Goal: Transaction & Acquisition: Purchase product/service

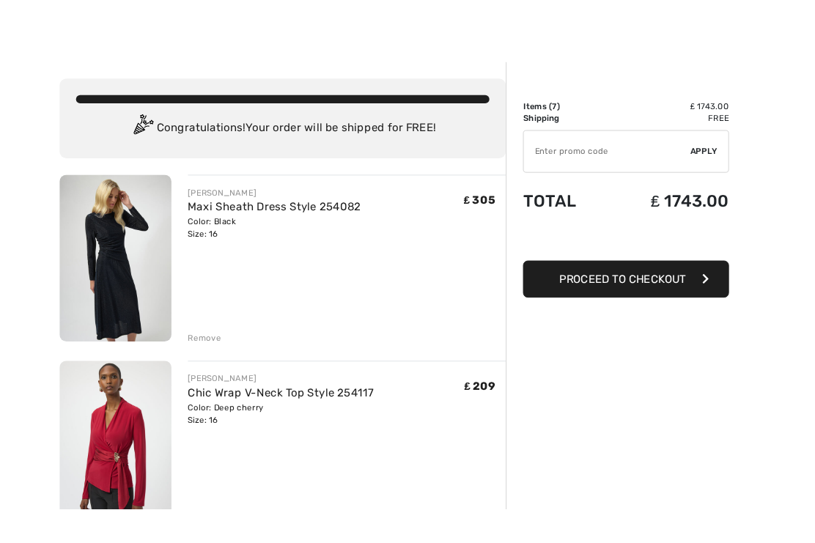
scroll to position [49, 0]
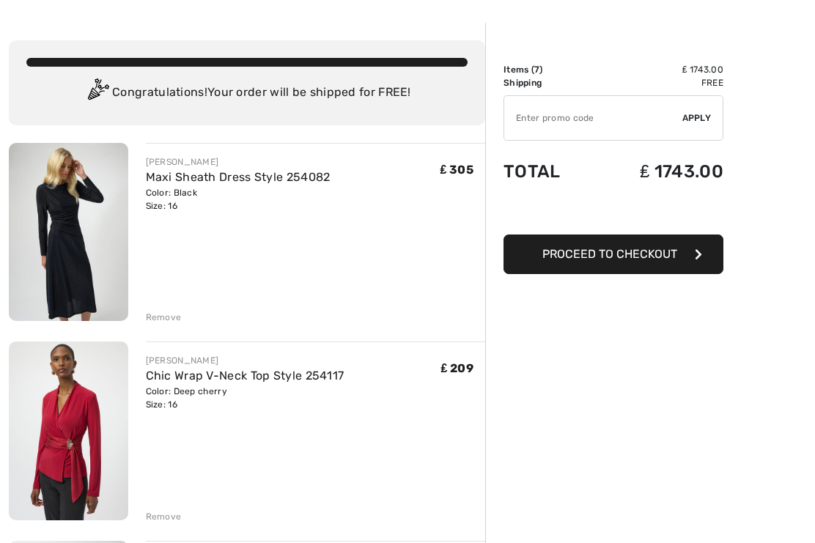
click at [159, 322] on div "Remove" at bounding box center [164, 317] width 36 height 13
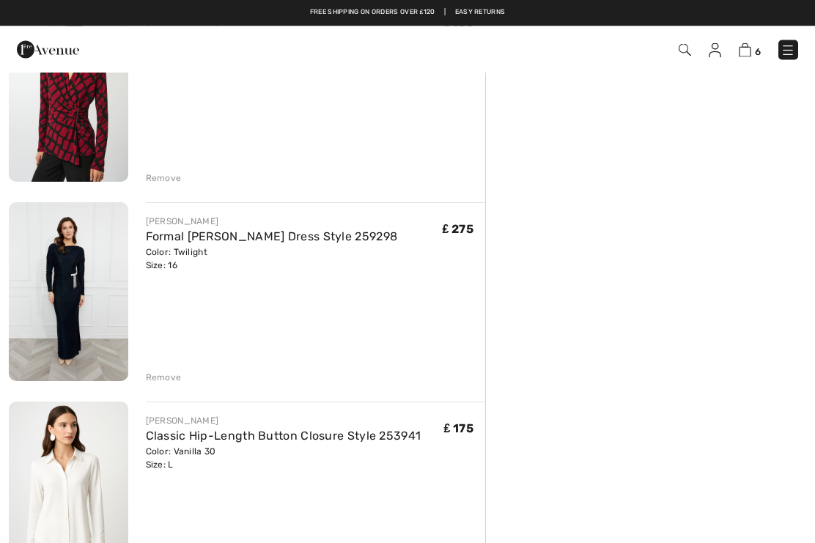
scroll to position [387, 0]
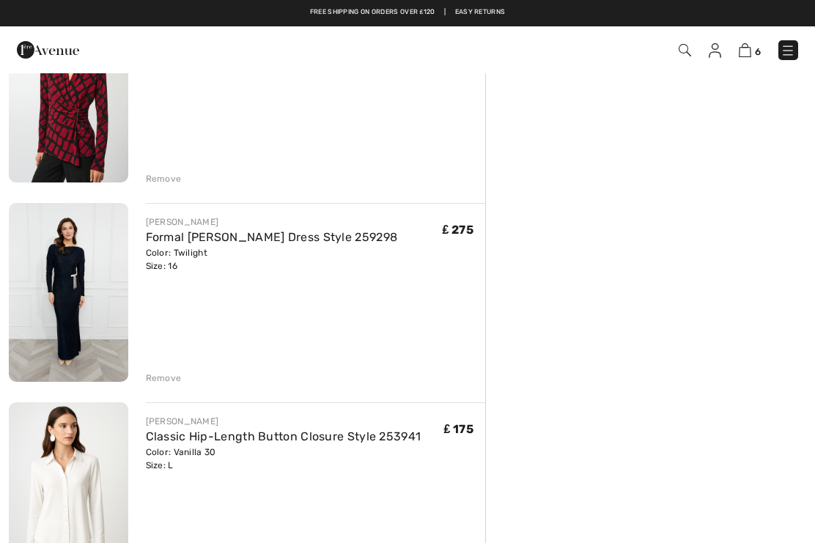
click at [168, 378] on div "Remove" at bounding box center [164, 377] width 36 height 13
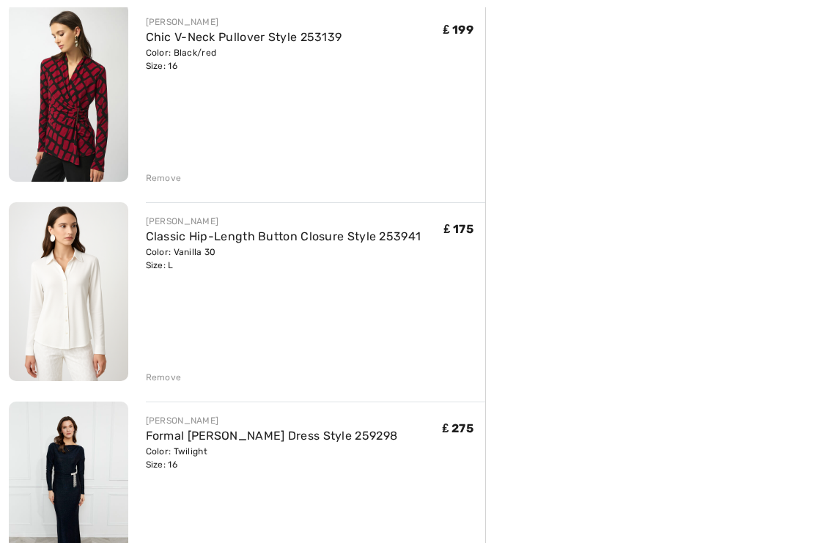
scroll to position [388, 0]
click at [164, 371] on div "Remove" at bounding box center [164, 376] width 36 height 13
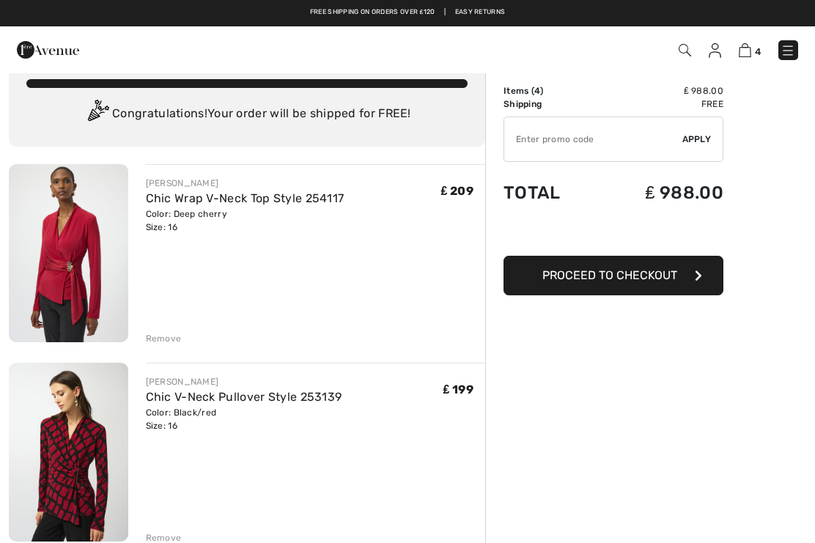
scroll to position [0, 0]
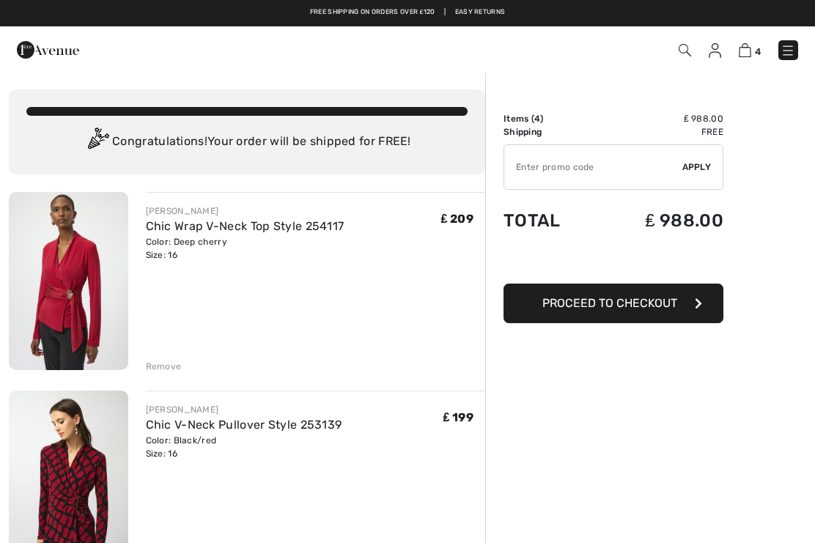
click at [645, 309] on span "Proceed to Checkout" at bounding box center [609, 303] width 135 height 14
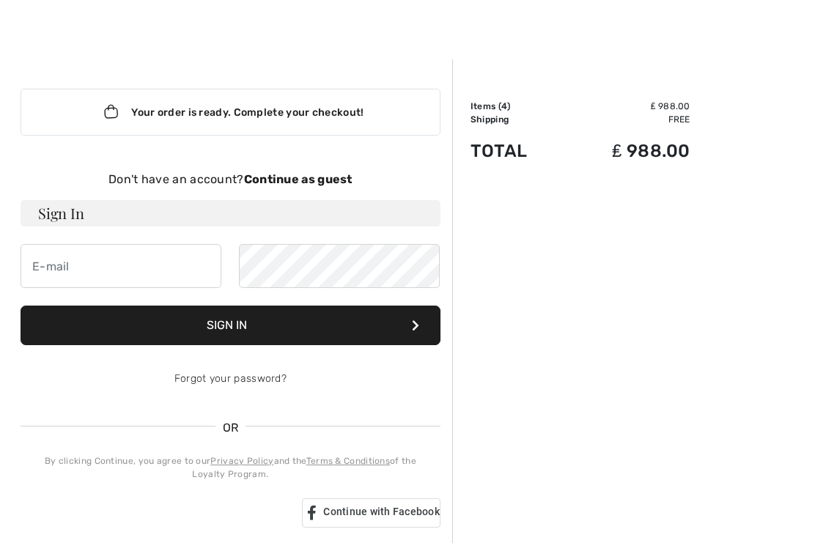
scroll to position [13, 0]
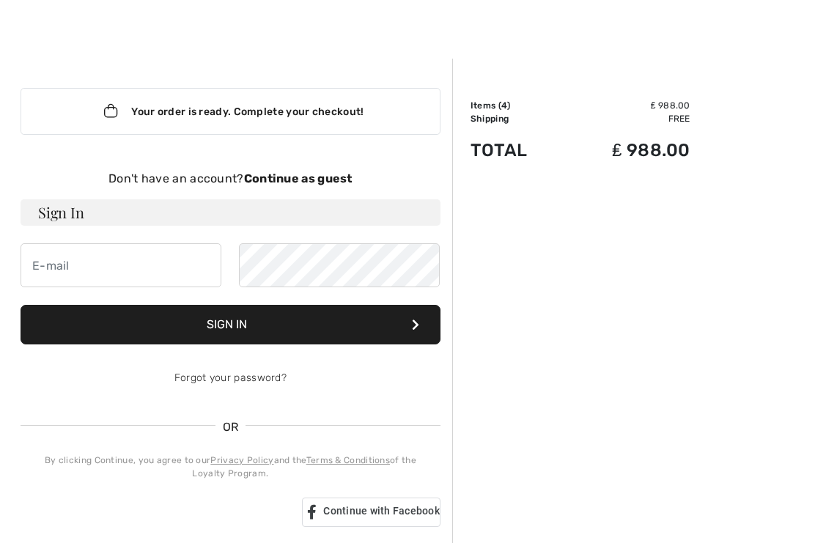
click at [321, 182] on strong "Continue as guest" at bounding box center [298, 178] width 108 height 14
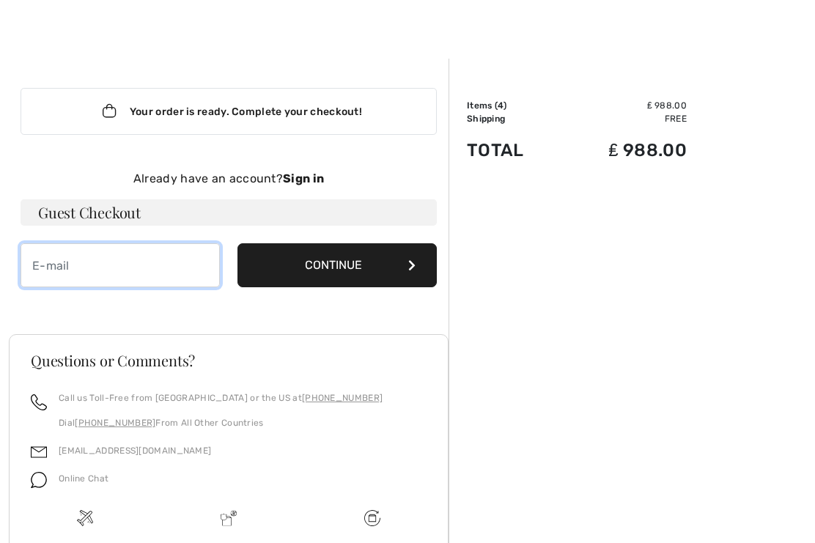
click at [46, 280] on input "email" at bounding box center [120, 265] width 199 height 44
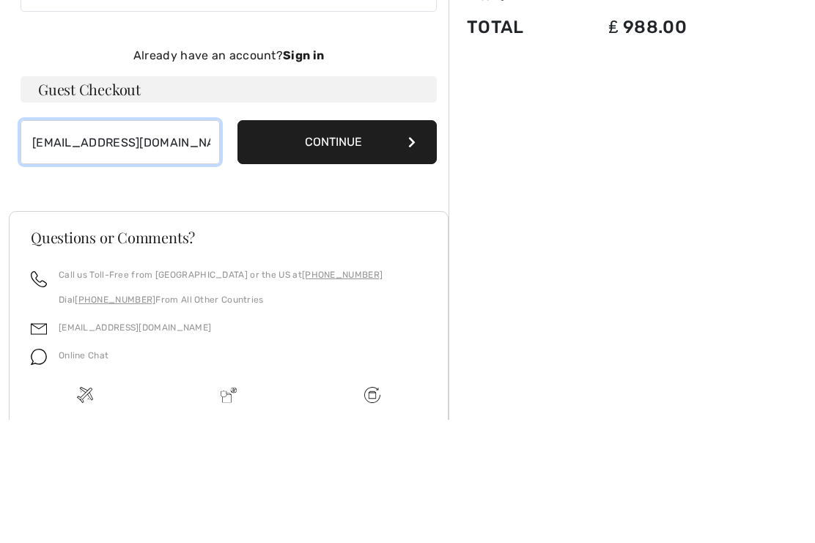
type input "anitaparkinson65@gmail.com"
click at [340, 244] on button "Continue" at bounding box center [336, 266] width 199 height 44
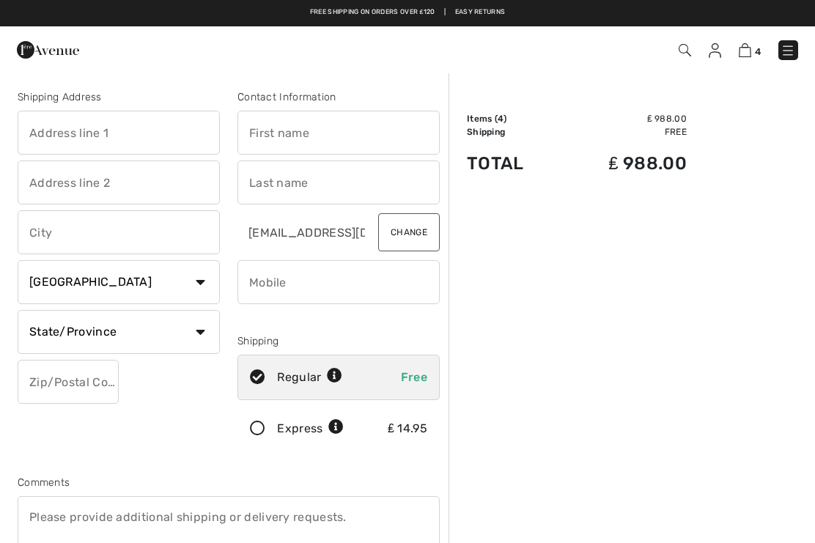
click at [29, 148] on input "text" at bounding box center [119, 133] width 202 height 44
type input "Summit Equipment Supplies Ltd"
click at [331, 137] on input "text" at bounding box center [338, 133] width 202 height 44
type input "[PERSON_NAME]"
click at [151, 188] on input "text" at bounding box center [119, 182] width 202 height 44
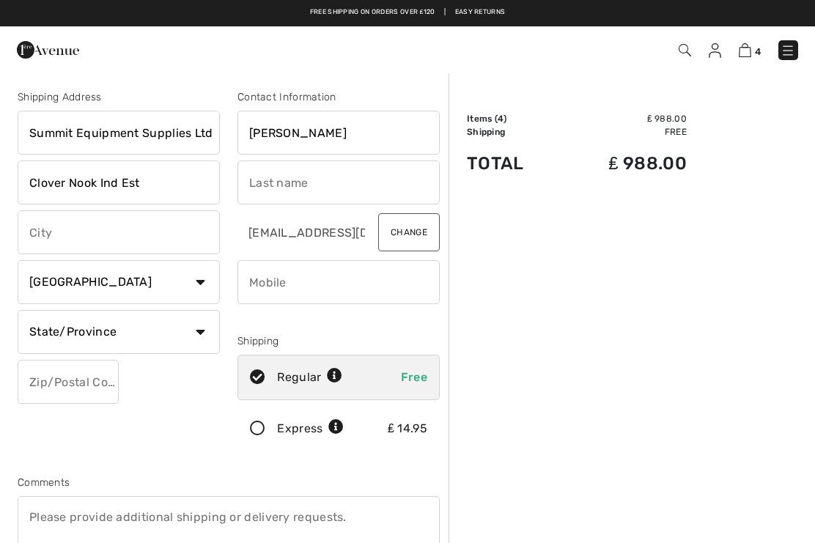
type input "Clover Nook Ind Est"
click at [325, 186] on input "text" at bounding box center [338, 182] width 202 height 44
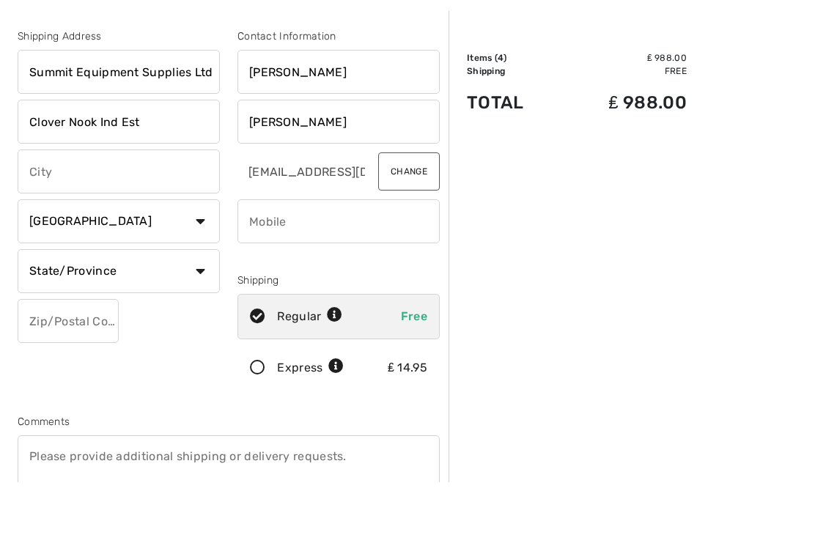
click at [52, 210] on input "text" at bounding box center [119, 232] width 202 height 44
type input "[PERSON_NAME]"
click at [201, 260] on select "Country Canada United States Afghanistan Aland Islands Albania Algeria American…" at bounding box center [119, 282] width 202 height 44
type input "Somercotes"
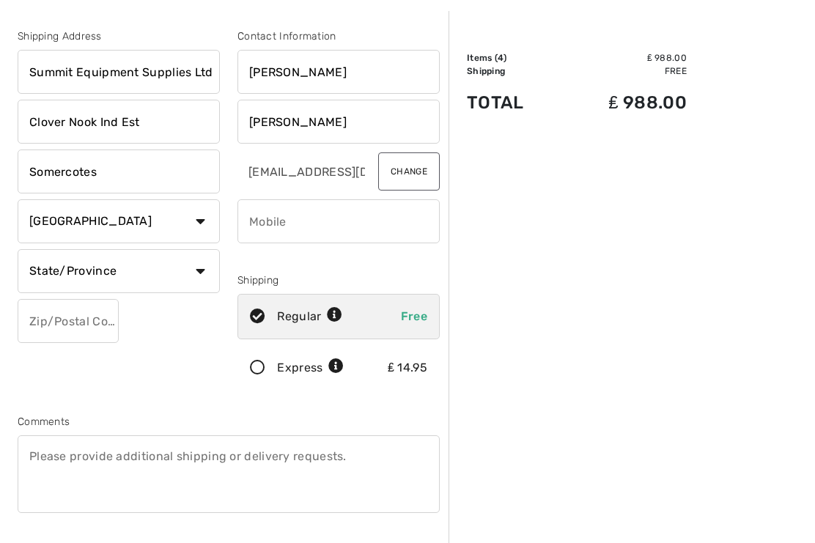
select select "GB"
click at [151, 265] on input "text" at bounding box center [119, 271] width 202 height 44
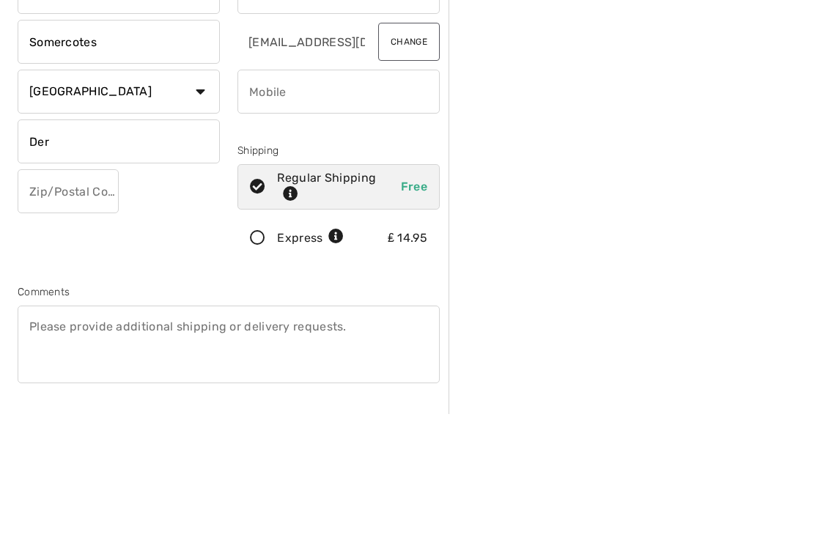
click at [81, 299] on input "text" at bounding box center [68, 321] width 101 height 44
click at [77, 249] on input "Der" at bounding box center [119, 271] width 202 height 44
click at [80, 299] on input "text" at bounding box center [68, 321] width 101 height 44
type input "Derbyshire"
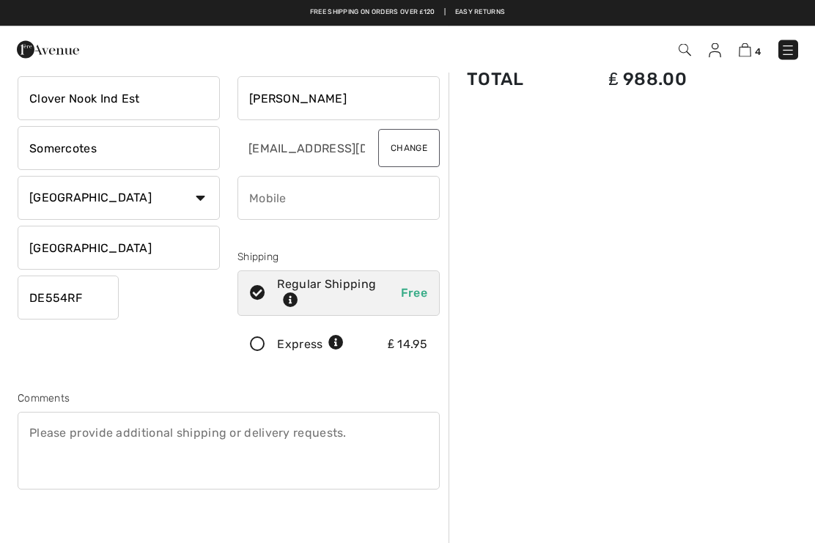
scroll to position [0, 0]
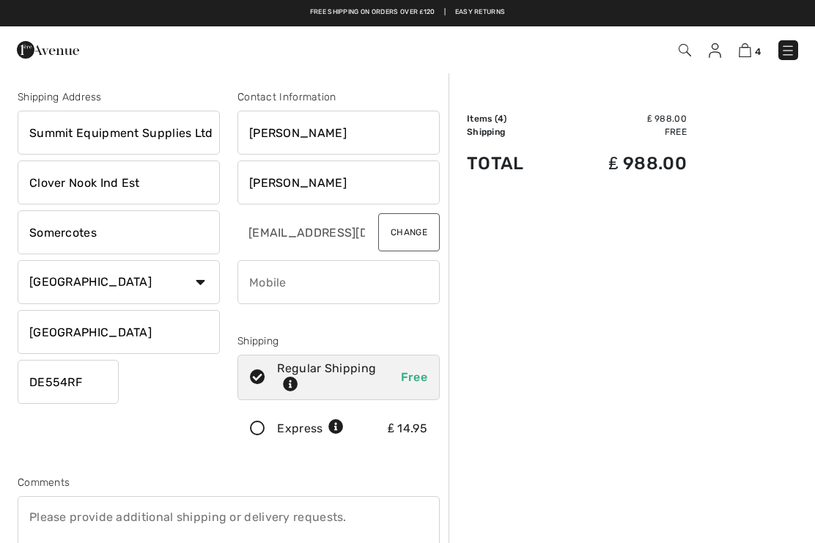
type input "DE554RF"
click at [312, 292] on input "phone" at bounding box center [338, 282] width 202 height 44
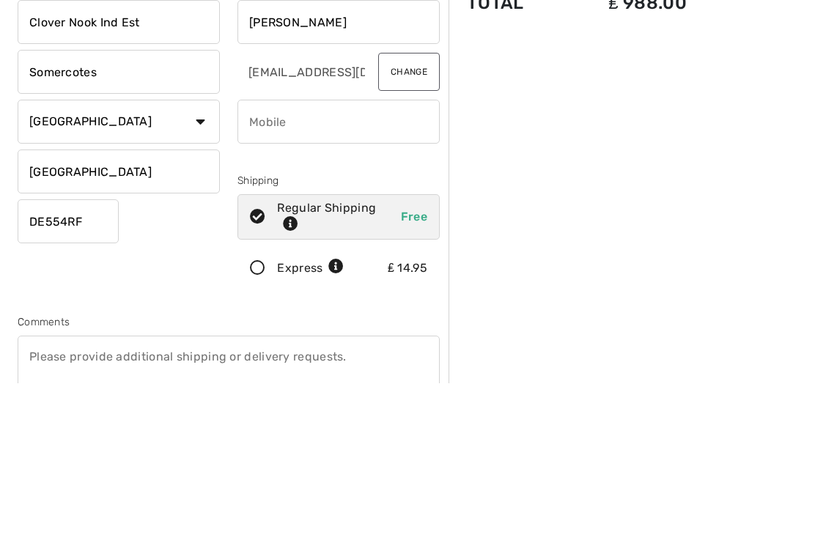
click at [696, 161] on div "Order Summary Details Items ( 4 ) ₤ 988.00 Promo code ₤ 0.00 Shipping Free Tax1…" at bounding box center [631, 548] width 366 height 952
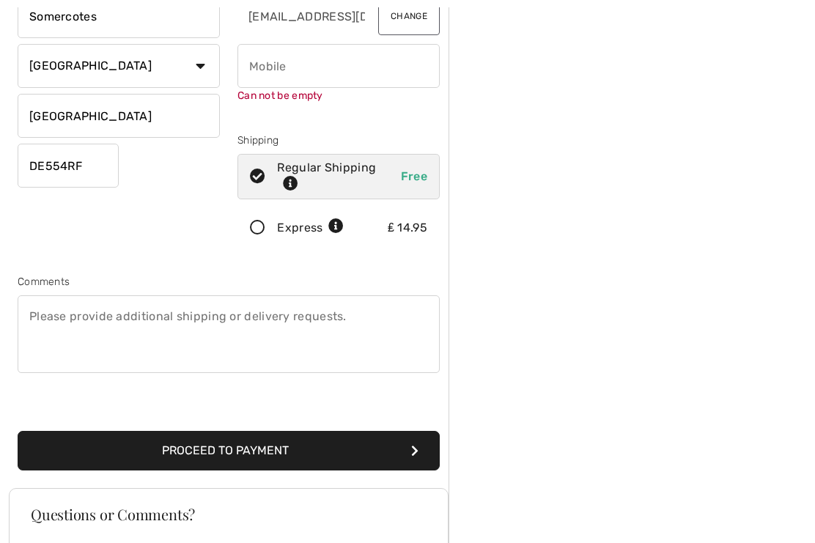
click at [349, 451] on button "Proceed to Payment" at bounding box center [229, 451] width 422 height 40
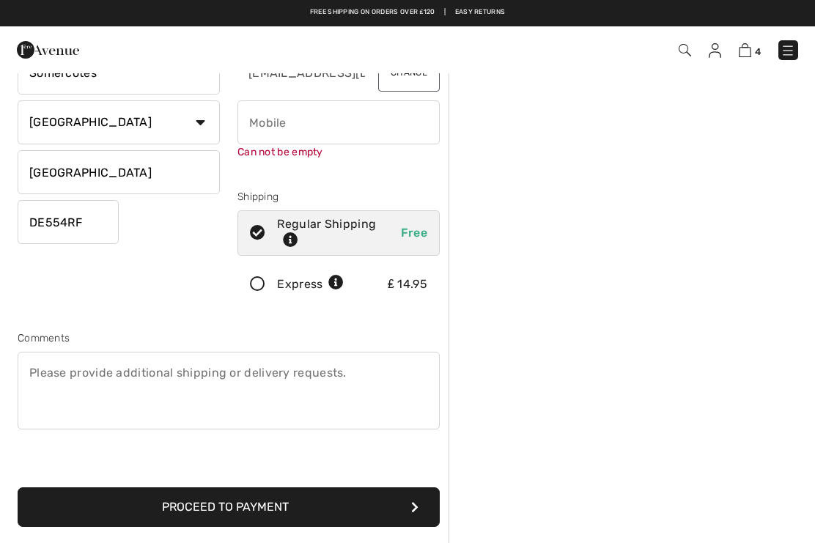
scroll to position [155, 0]
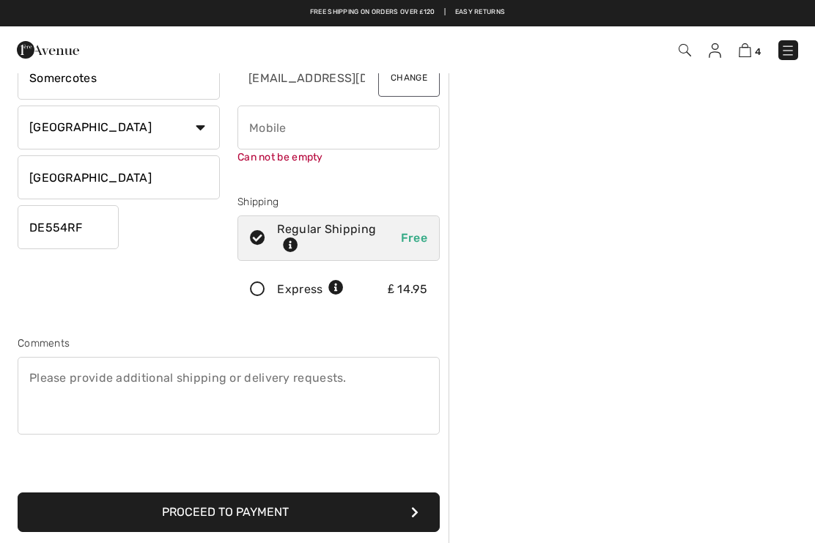
click at [322, 125] on input "phone" at bounding box center [338, 128] width 202 height 44
type input "07794180580"
click at [478, 193] on div "Order Summary Details Items ( 4 ) ₤ 988.00 Promo code ₤ 0.00 Shipping Free Tax1…" at bounding box center [631, 401] width 366 height 968
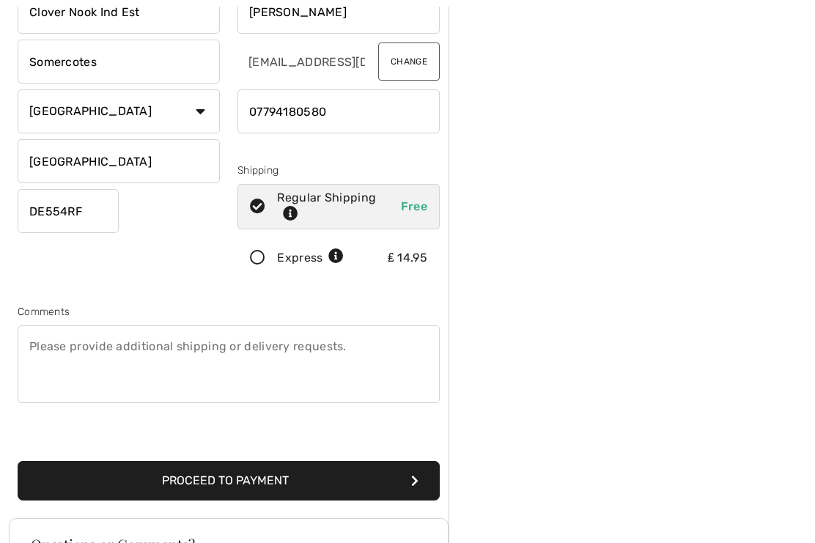
scroll to position [172, 0]
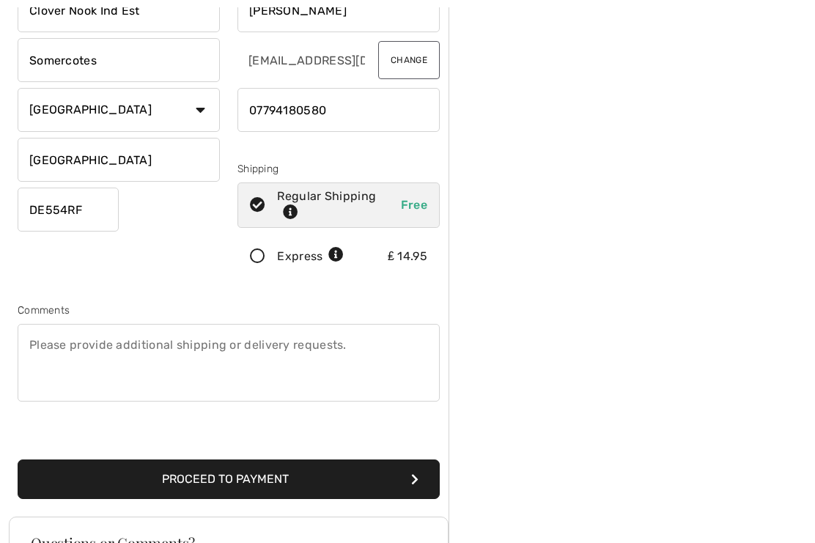
click at [261, 486] on button "Proceed to Payment" at bounding box center [229, 479] width 422 height 40
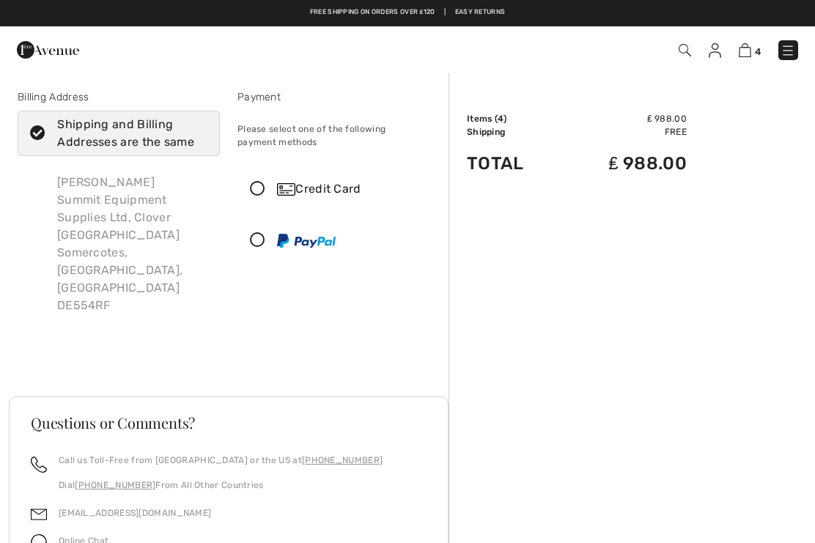
checkbox input "true"
click at [267, 190] on icon at bounding box center [257, 189] width 39 height 15
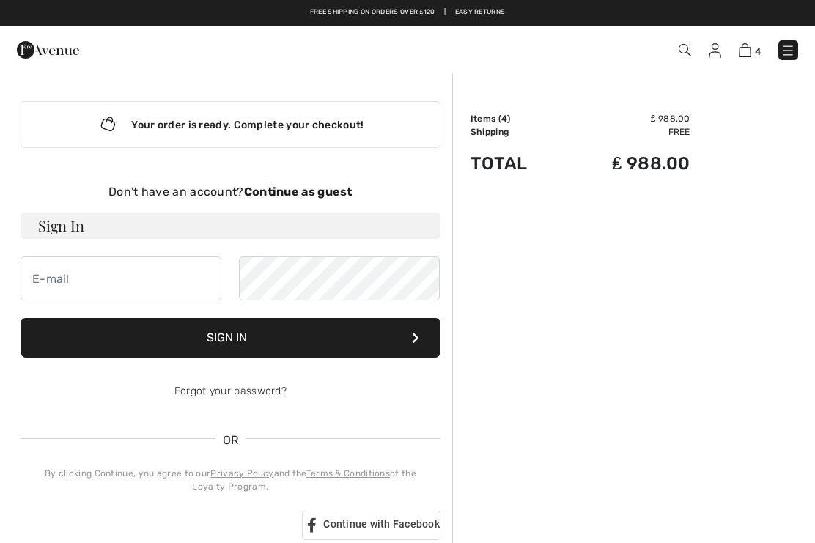
click at [744, 55] on img at bounding box center [745, 50] width 12 height 14
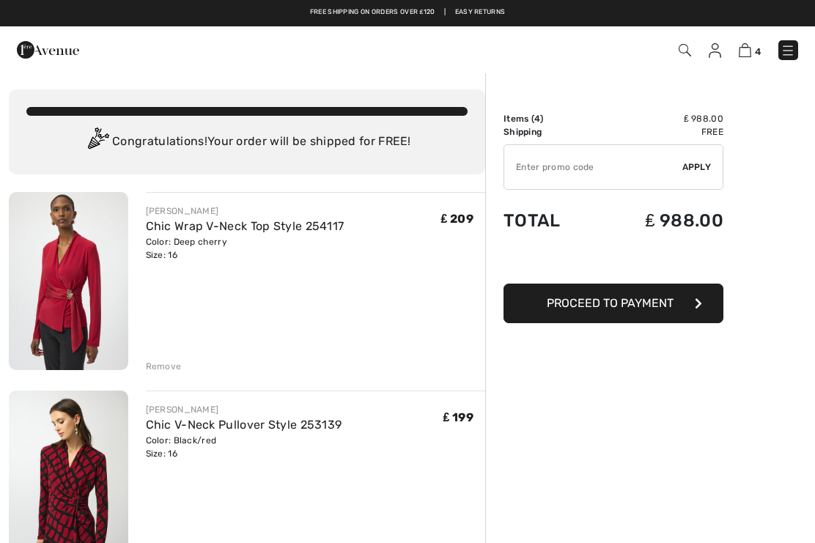
click at [597, 169] on input "TEXT" at bounding box center [593, 167] width 178 height 44
click at [693, 167] on span "Apply" at bounding box center [696, 166] width 29 height 13
type input "GC005023473"
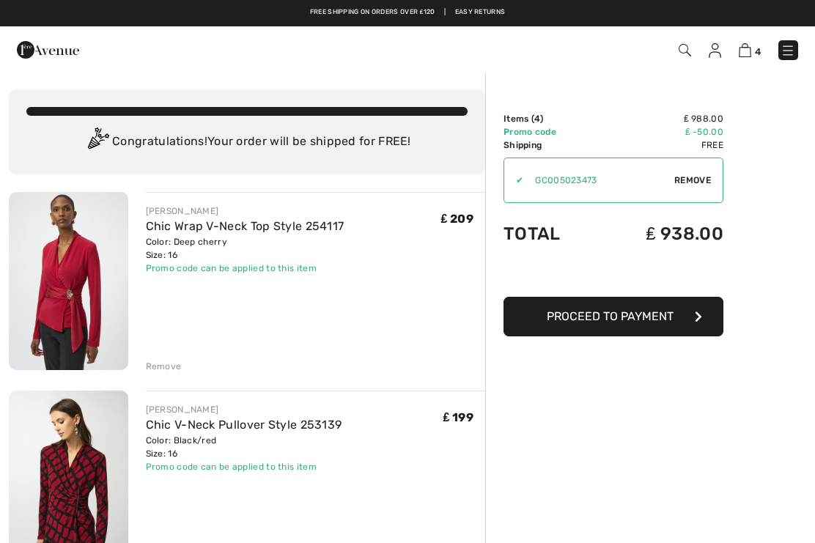
click at [677, 321] on button "Proceed to Payment" at bounding box center [613, 317] width 220 height 40
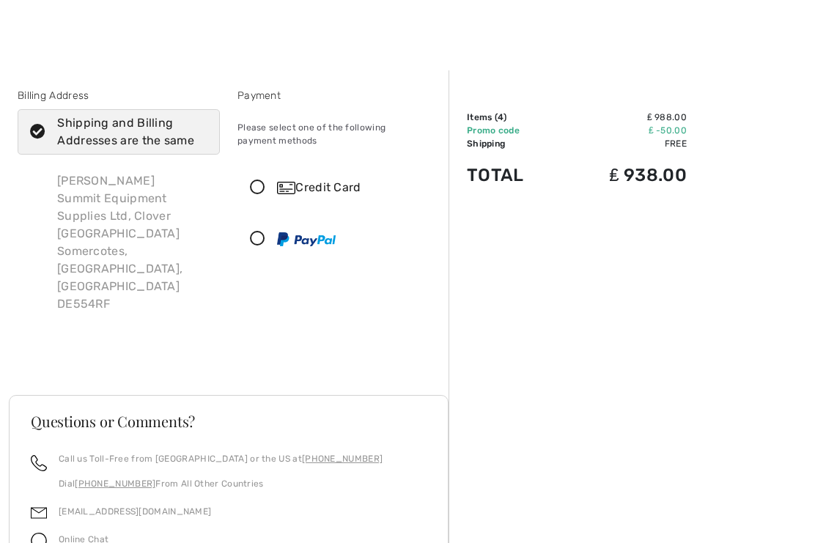
scroll to position [1, 0]
click at [261, 186] on icon at bounding box center [257, 187] width 39 height 15
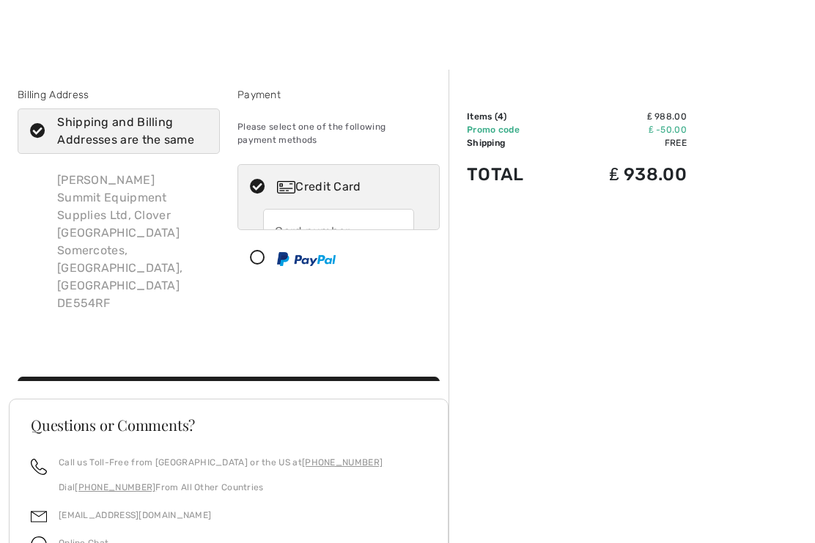
scroll to position [2, 0]
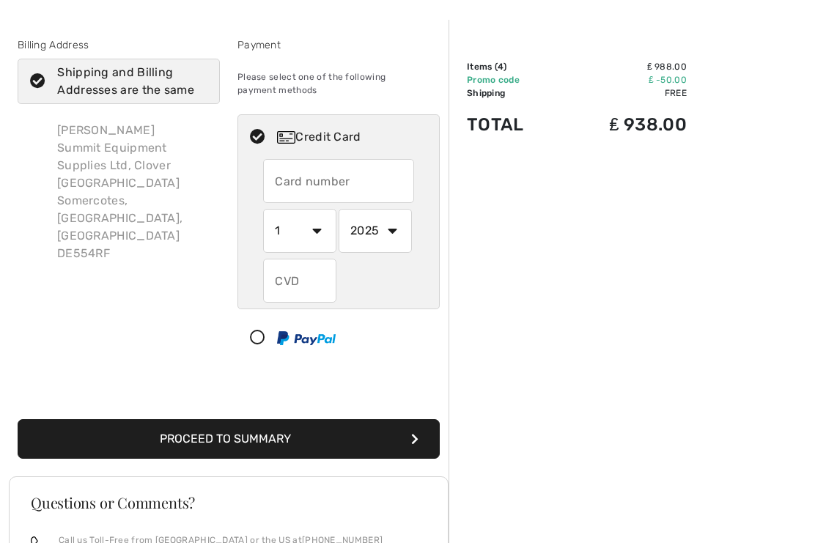
click at [368, 180] on input "text" at bounding box center [338, 182] width 151 height 44
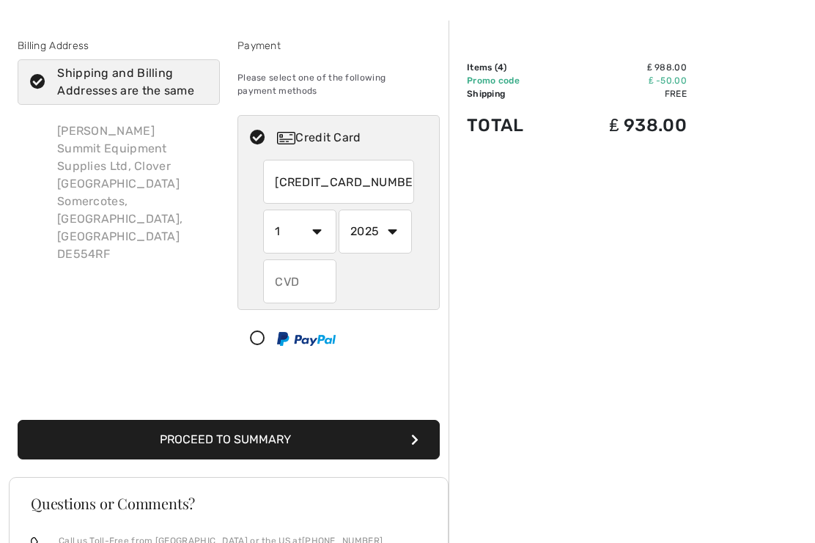
type input "4864831140927968"
click at [322, 243] on select "1 2 3 4 5 6 7 8 9 10 11 12" at bounding box center [299, 232] width 73 height 44
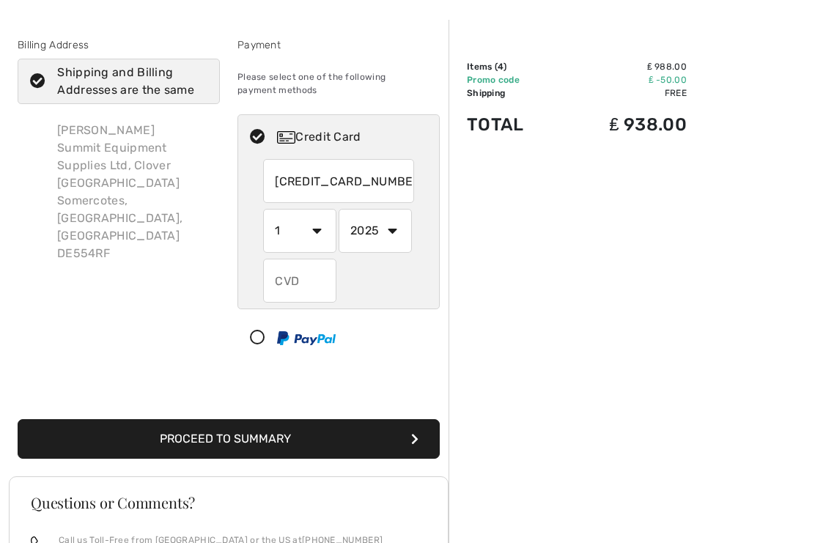
select select "11"
click at [400, 232] on select "2025 2026 2027 2028 2029 2030 2031 2032 2033 2034 2035" at bounding box center [375, 231] width 73 height 44
select select "2028"
click at [318, 287] on input "text" at bounding box center [299, 281] width 73 height 44
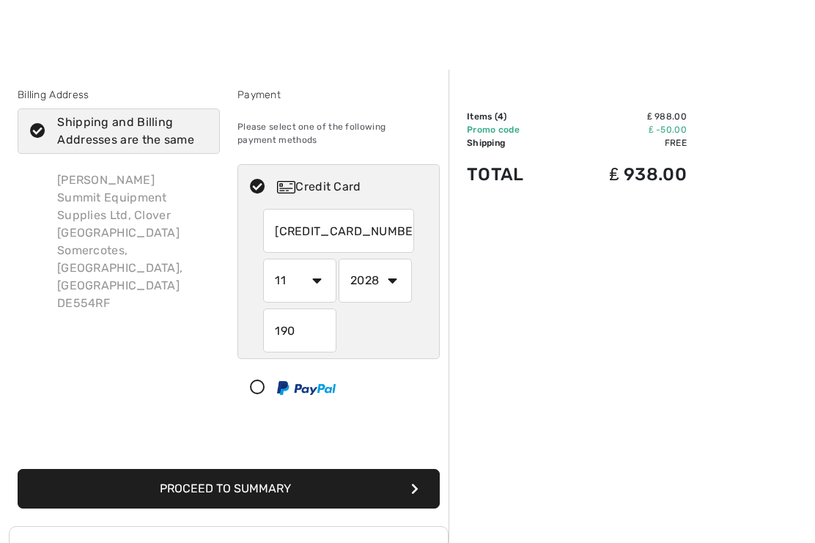
scroll to position [3, 0]
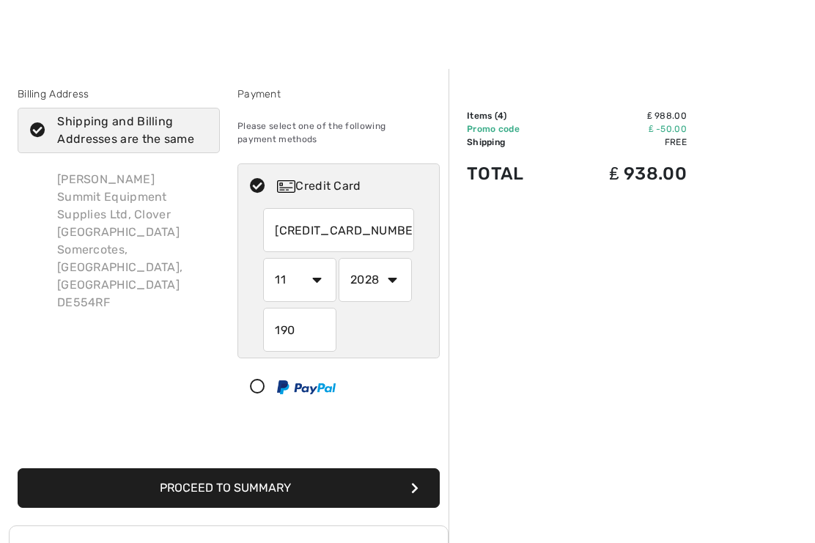
type input "190"
click at [362, 488] on button "Proceed to Summary" at bounding box center [229, 488] width 422 height 40
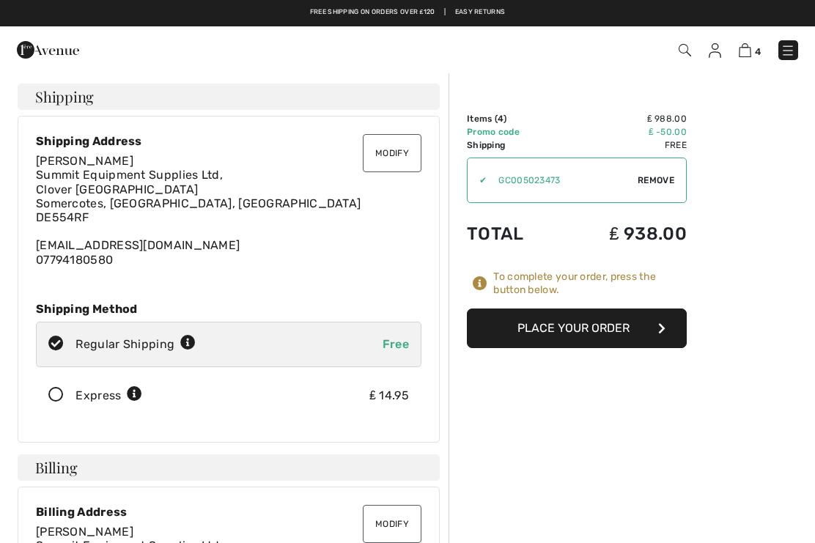
click at [601, 330] on button "Place Your Order" at bounding box center [577, 328] width 220 height 40
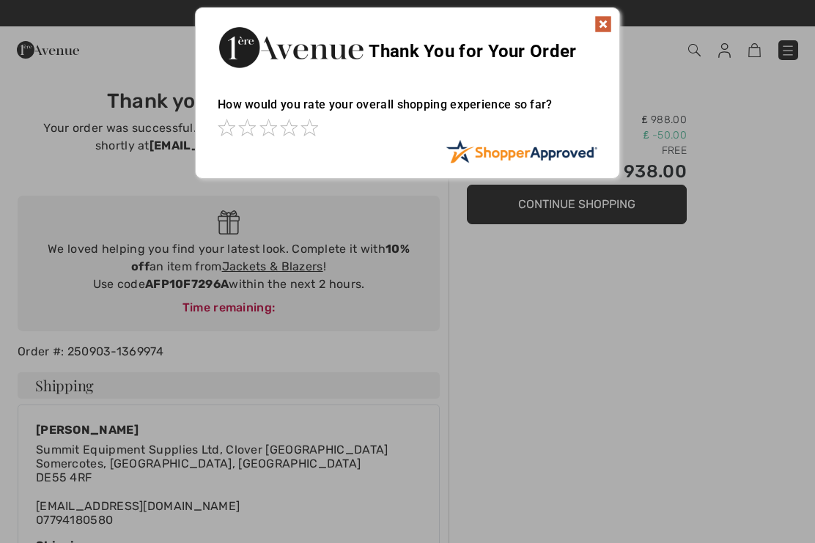
click at [602, 30] on img at bounding box center [603, 24] width 18 height 18
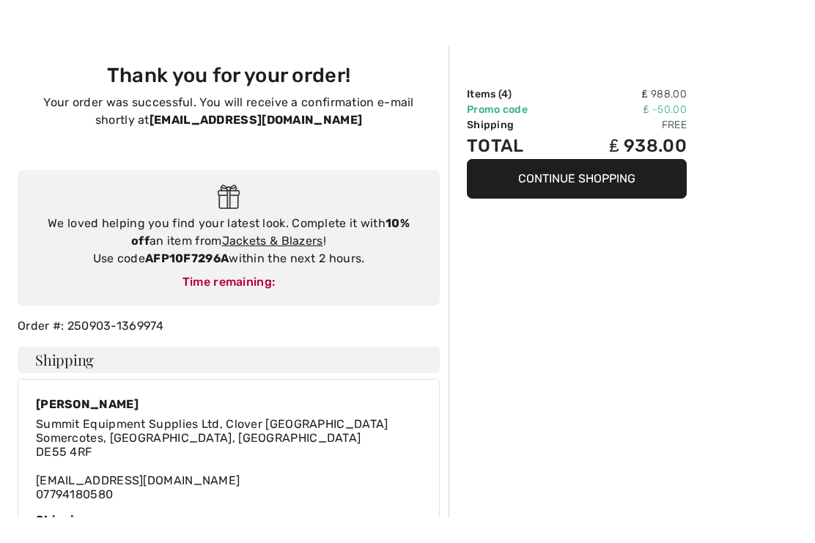
scroll to position [33, 0]
